Goal: Task Accomplishment & Management: Manage account settings

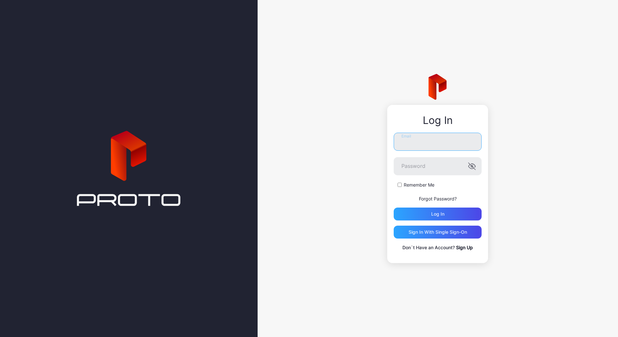
type input "**********"
click at [437, 221] on div "**********" at bounding box center [438, 192] width 88 height 119
click at [434, 216] on div "Log in" at bounding box center [437, 214] width 13 height 5
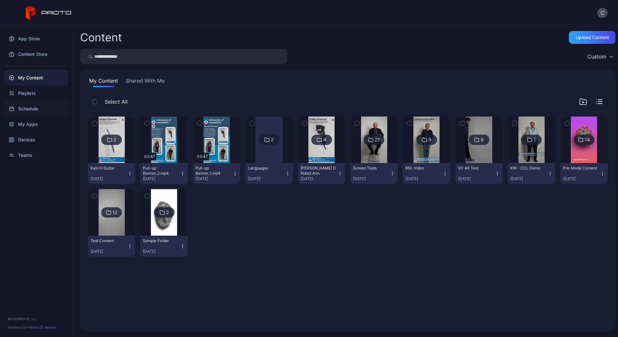
click at [29, 109] on div "Schedule" at bounding box center [36, 109] width 64 height 16
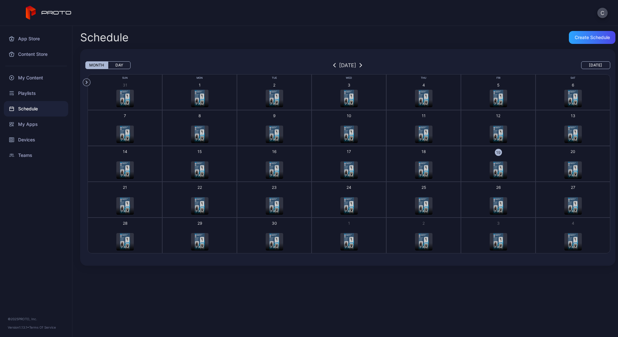
click at [494, 168] on img "button" at bounding box center [498, 170] width 10 height 17
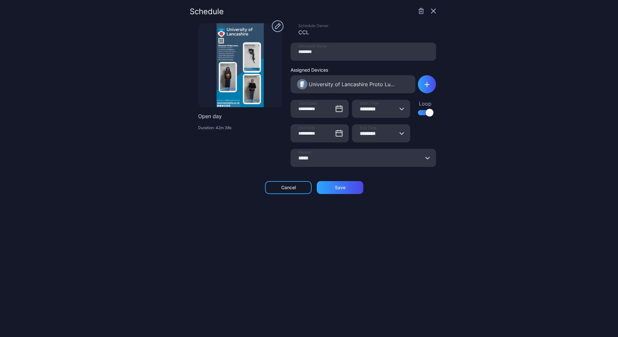
click at [274, 27] on circle "button" at bounding box center [278, 26] width 12 height 12
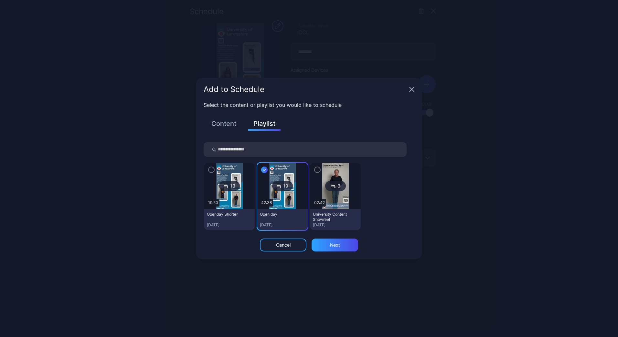
click at [211, 169] on icon "button" at bounding box center [211, 169] width 5 height 7
click at [332, 247] on div "Next" at bounding box center [335, 245] width 10 height 5
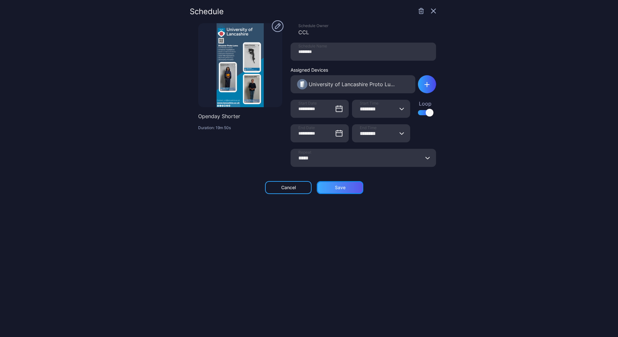
click at [341, 189] on div "Save" at bounding box center [340, 187] width 11 height 5
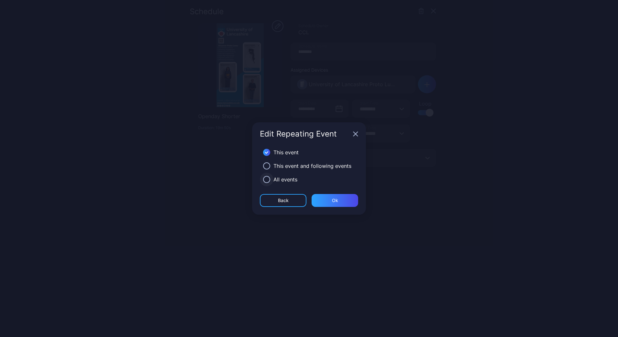
click at [268, 178] on button "button" at bounding box center [266, 179] width 7 height 7
click at [342, 202] on div "Ok" at bounding box center [335, 200] width 47 height 13
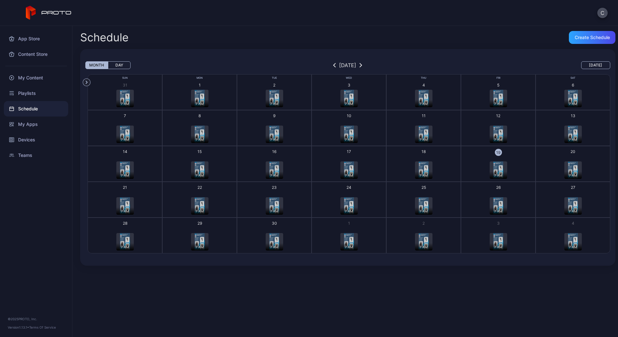
click at [568, 169] on img "button" at bounding box center [573, 170] width 10 height 17
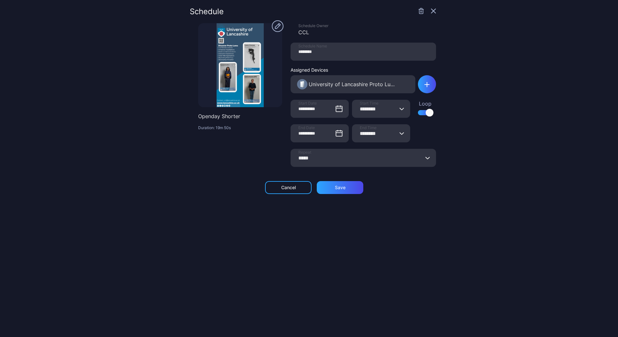
click at [193, 181] on div "**********" at bounding box center [313, 169] width 246 height 322
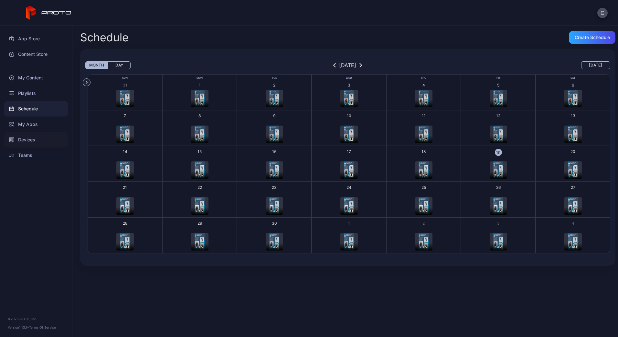
click at [23, 140] on div "Devices" at bounding box center [36, 140] width 64 height 16
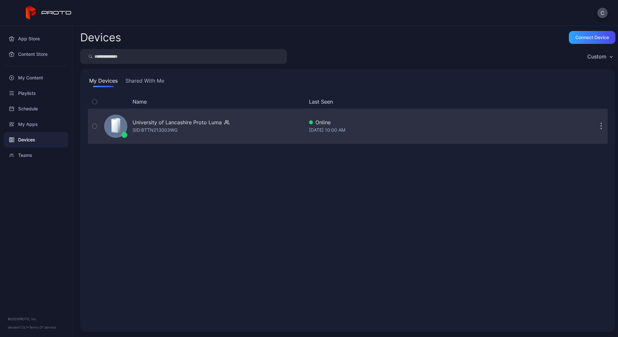
click at [601, 123] on icon "button" at bounding box center [601, 123] width 1 height 1
click at [150, 124] on div "University of Lancashire Proto Luma" at bounding box center [176, 123] width 89 height 8
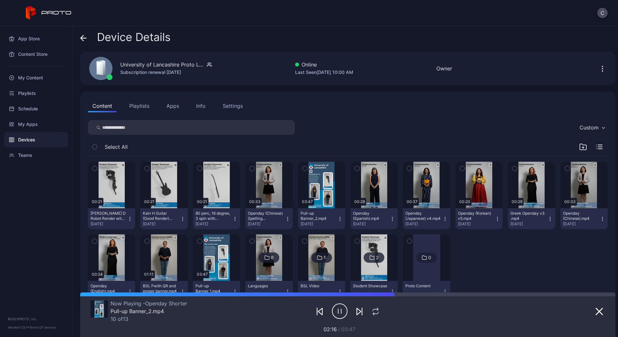
click at [233, 107] on div "Settings" at bounding box center [233, 106] width 20 height 8
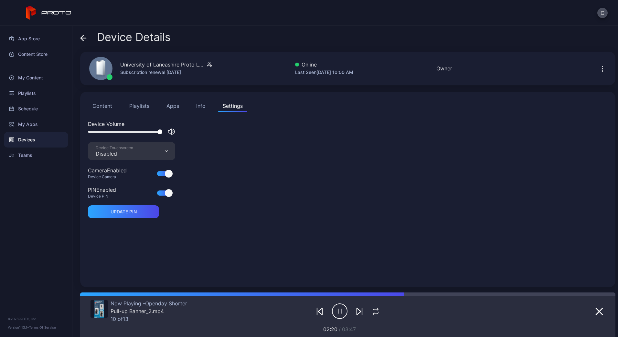
click at [199, 107] on div "Info" at bounding box center [200, 106] width 9 height 8
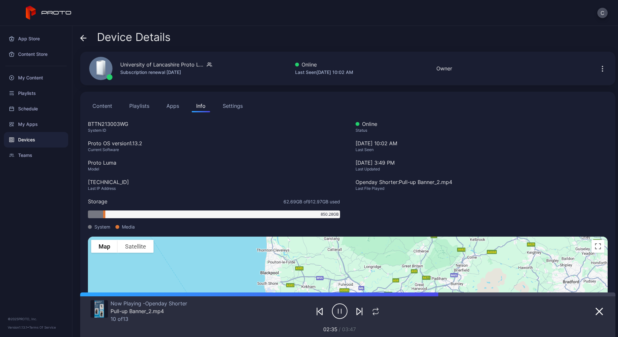
click at [598, 69] on icon "button" at bounding box center [602, 69] width 8 height 8
click at [170, 107] on button "Apps" at bounding box center [173, 106] width 22 height 13
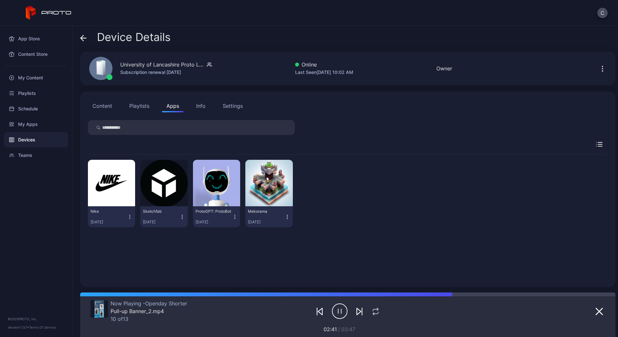
click at [232, 107] on div "Settings" at bounding box center [233, 106] width 20 height 8
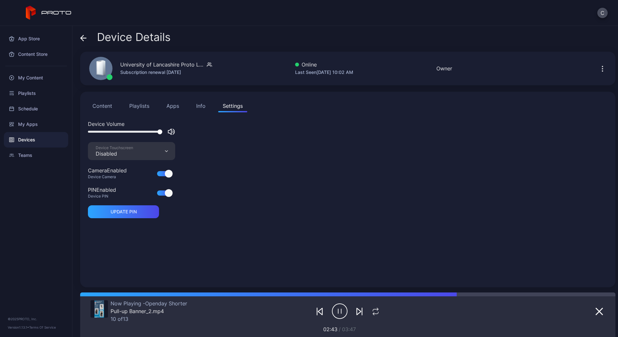
click at [211, 106] on div "Content Playlists Apps Info Settings" at bounding box center [348, 106] width 520 height 13
click at [204, 107] on div "Info" at bounding box center [200, 106] width 9 height 8
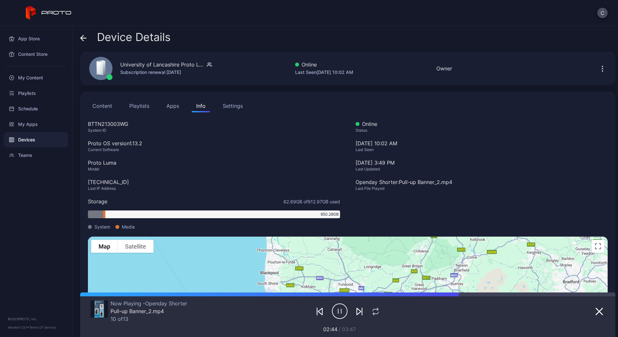
click at [109, 104] on button "Content" at bounding box center [102, 106] width 29 height 13
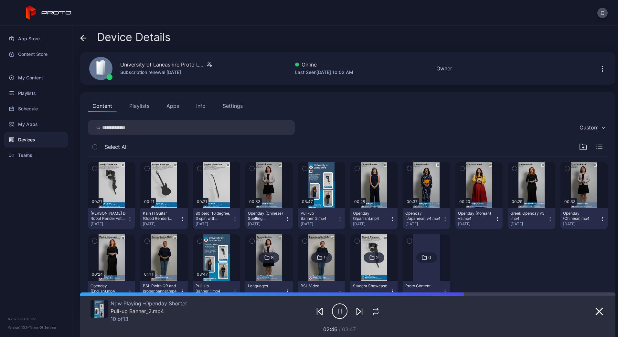
click at [130, 104] on button "Playlists" at bounding box center [139, 106] width 29 height 13
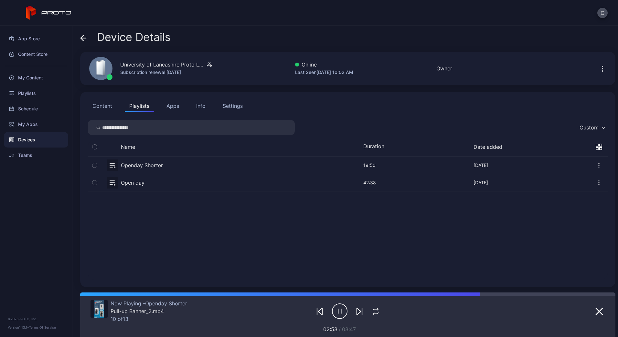
click at [175, 107] on button "Apps" at bounding box center [173, 106] width 22 height 13
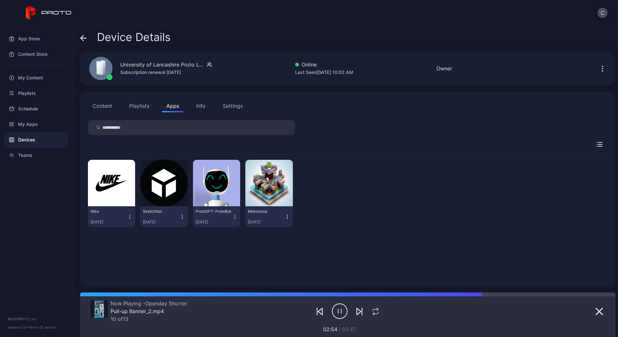
click at [201, 108] on div "Info" at bounding box center [200, 106] width 9 height 8
